Goal: Task Accomplishment & Management: Manage account settings

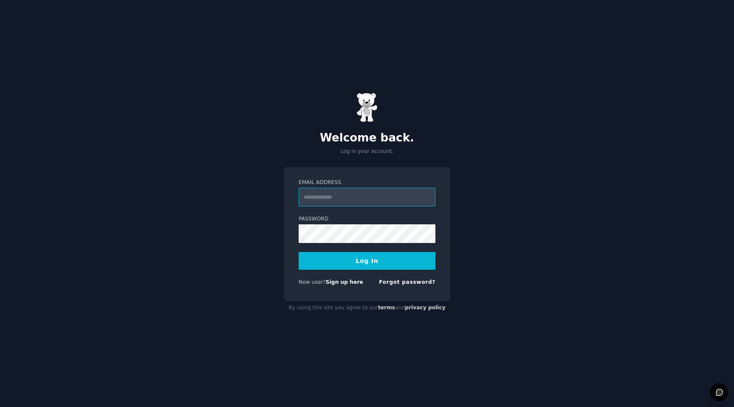
click at [367, 203] on input "Email Address" at bounding box center [367, 197] width 137 height 19
type input "**********"
click at [386, 259] on button "Log In" at bounding box center [367, 261] width 137 height 18
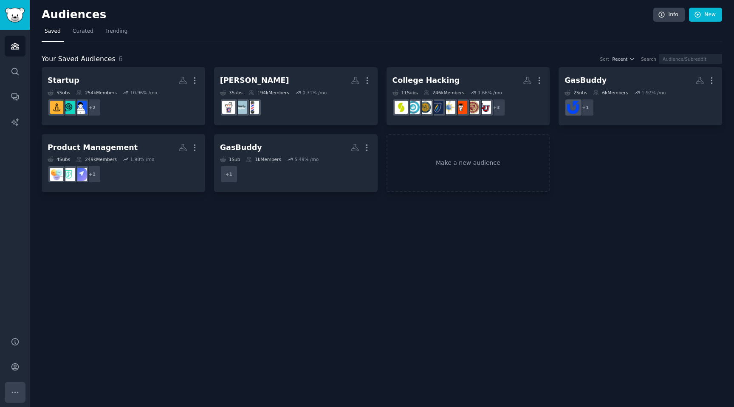
click at [17, 388] on icon "Sidebar" at bounding box center [15, 392] width 9 height 9
click at [21, 370] on link "Account" at bounding box center [15, 366] width 21 height 21
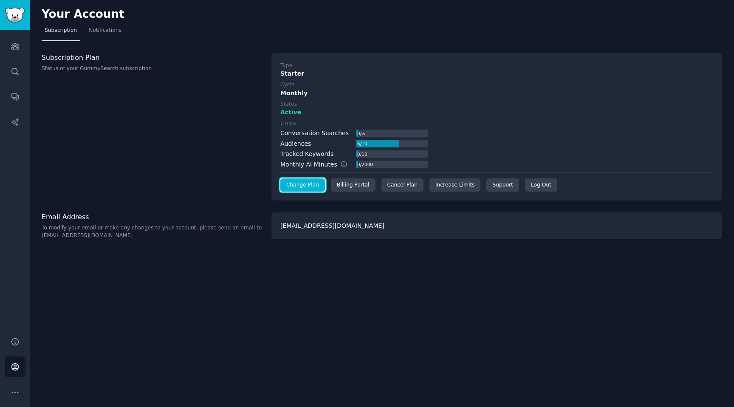
click at [313, 189] on link "Change Plan" at bounding box center [302, 185] width 45 height 14
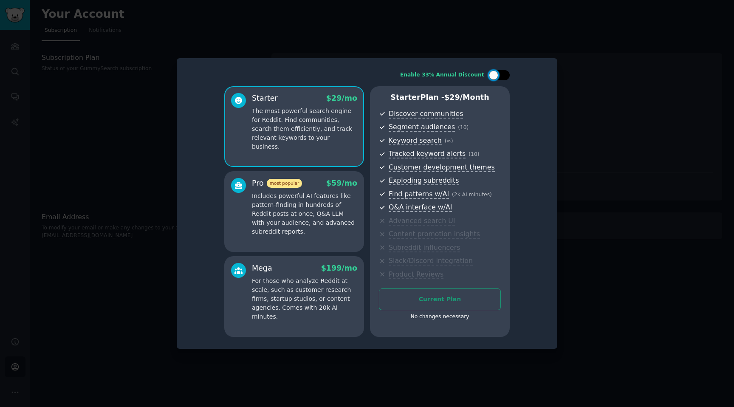
click at [499, 74] on div at bounding box center [498, 75] width 21 height 10
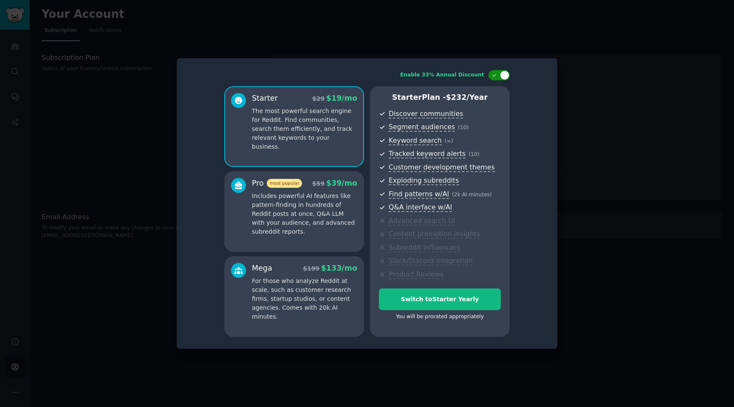
click at [505, 76] on div at bounding box center [504, 74] width 9 height 9
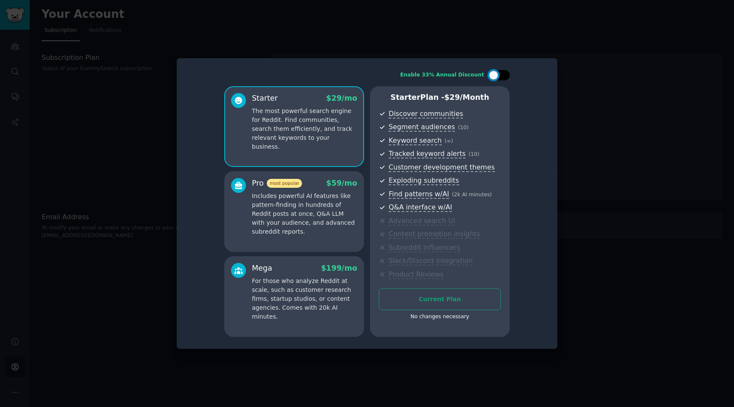
click at [492, 77] on div at bounding box center [493, 74] width 9 height 9
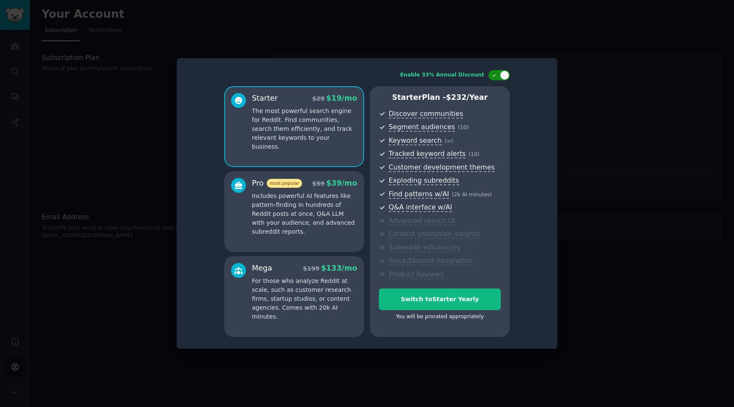
click at [492, 77] on icon at bounding box center [494, 75] width 5 height 5
checkbox input "false"
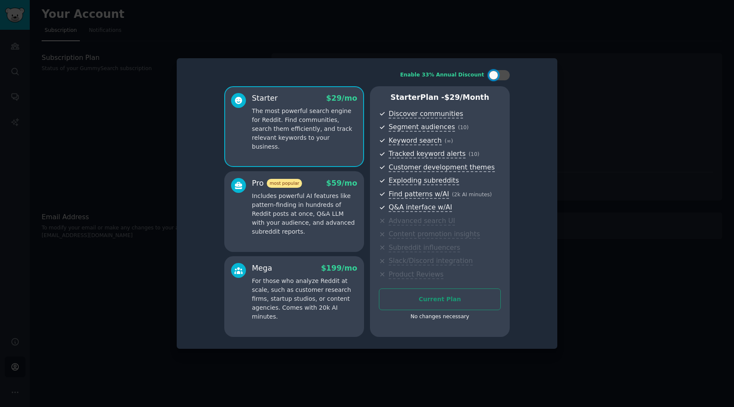
click at [316, 39] on div at bounding box center [367, 203] width 734 height 407
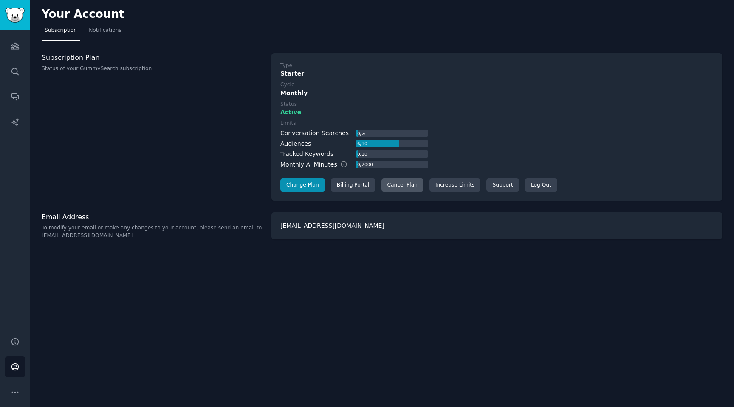
click at [410, 186] on div "Cancel Plan" at bounding box center [402, 185] width 42 height 14
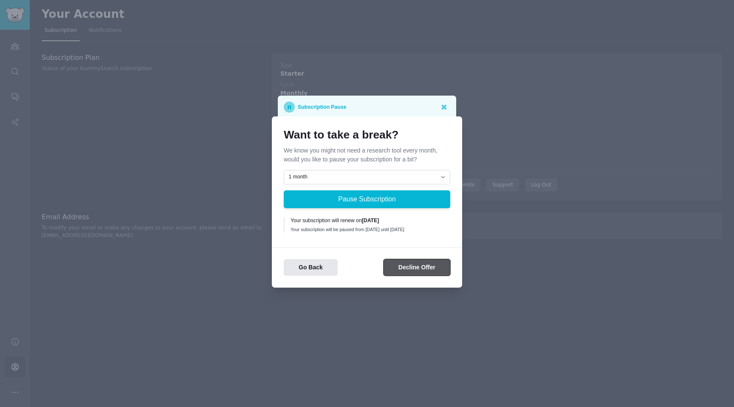
click at [419, 276] on button "Decline Offer" at bounding box center [416, 267] width 67 height 17
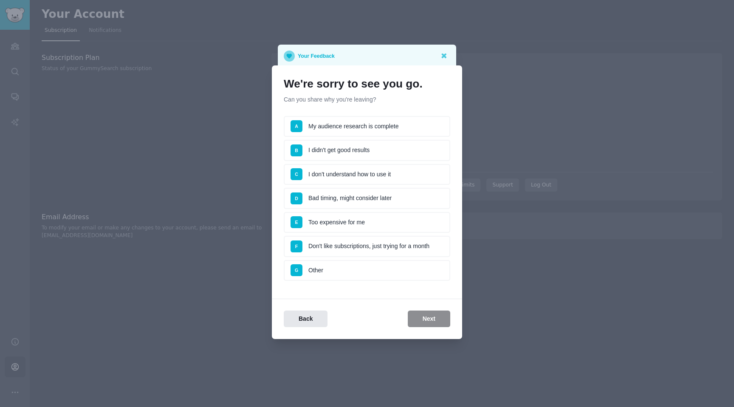
click at [345, 264] on li "G Other" at bounding box center [367, 270] width 166 height 21
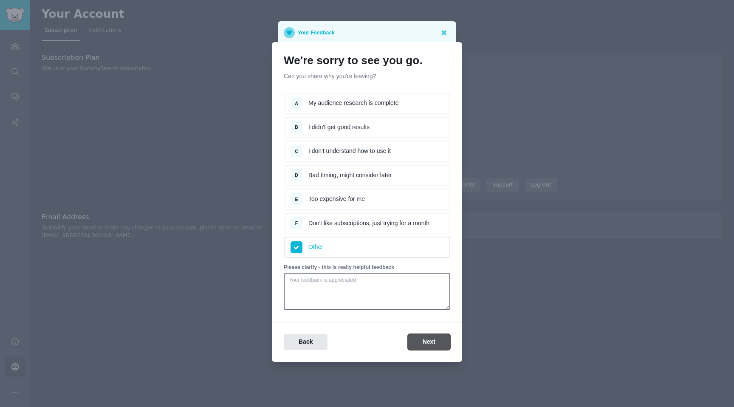
click at [428, 339] on button "Next" at bounding box center [429, 342] width 42 height 17
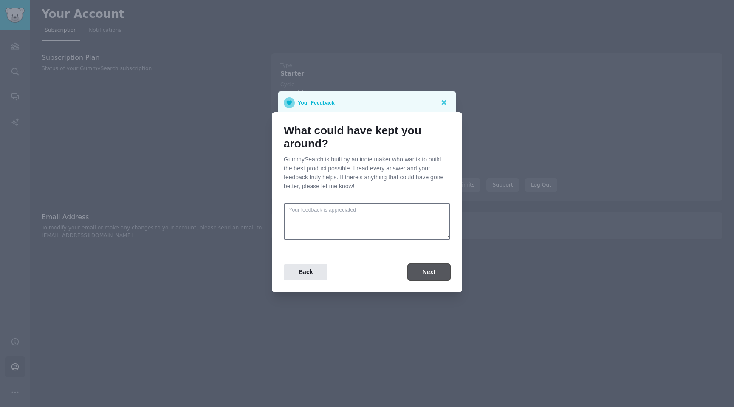
click at [422, 276] on button "Next" at bounding box center [429, 272] width 42 height 17
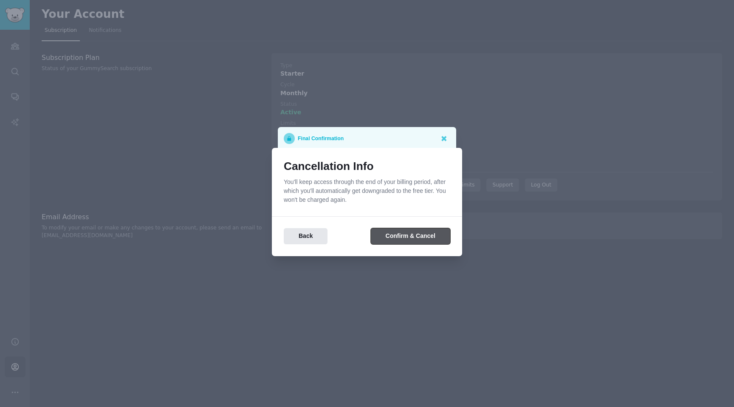
click at [404, 235] on button "Confirm & Cancel" at bounding box center [410, 236] width 79 height 17
